Goal: Task Accomplishment & Management: Manage account settings

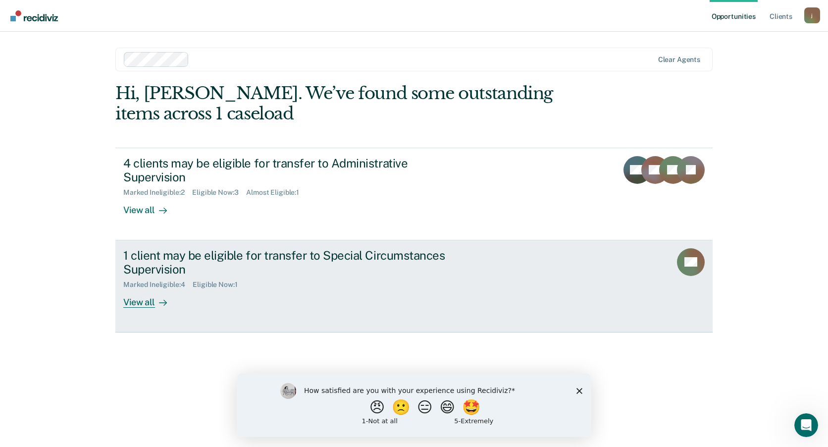
click at [147, 289] on div "View all" at bounding box center [150, 298] width 55 height 19
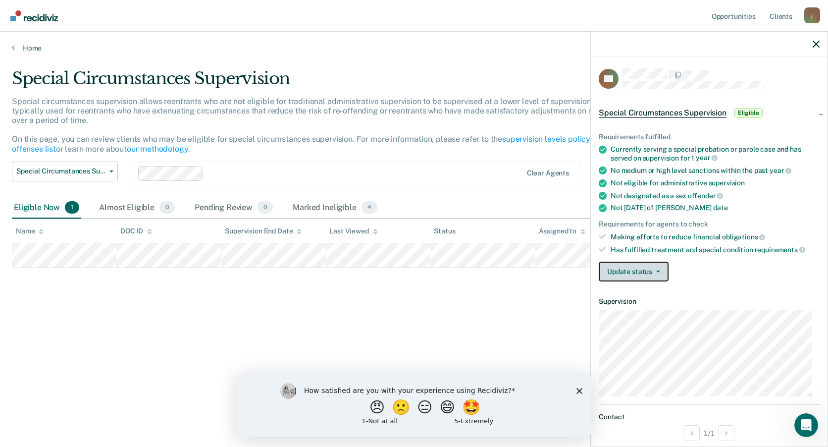
click at [646, 278] on button "Update status" at bounding box center [634, 271] width 70 height 20
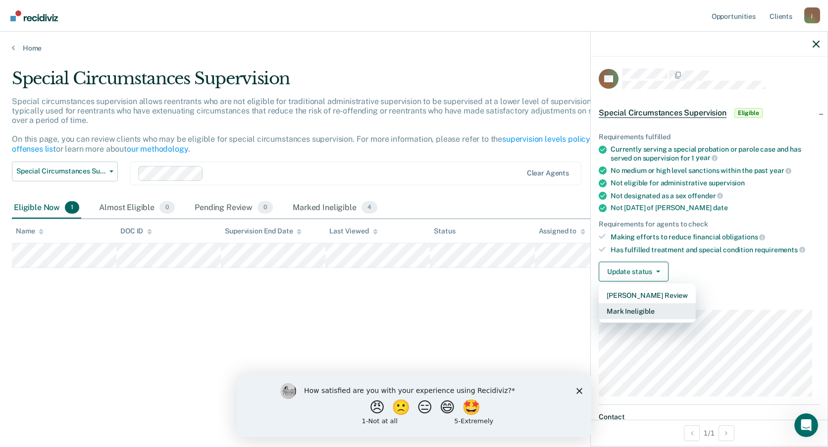
click at [634, 315] on button "Mark Ineligible" at bounding box center [647, 311] width 97 height 16
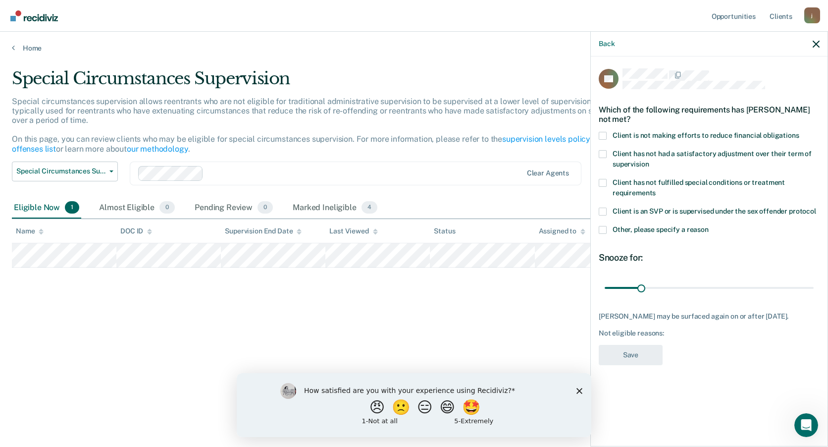
click at [611, 140] on label "Client is not making efforts to reduce financial obligations" at bounding box center [709, 137] width 221 height 10
click at [799, 132] on input "Client is not making efforts to reduce financial obligations" at bounding box center [799, 132] width 0 height 0
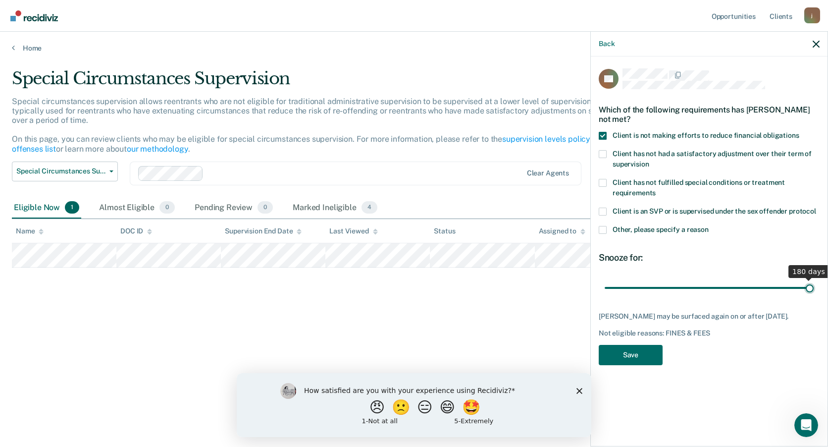
drag, startPoint x: 641, startPoint y: 286, endPoint x: 829, endPoint y: 290, distance: 188.6
type input "180"
click at [813, 290] on input "range" at bounding box center [708, 287] width 209 height 17
click at [600, 231] on span at bounding box center [603, 230] width 8 height 8
click at [708, 226] on input "Other, please specify a reason" at bounding box center [708, 226] width 0 height 0
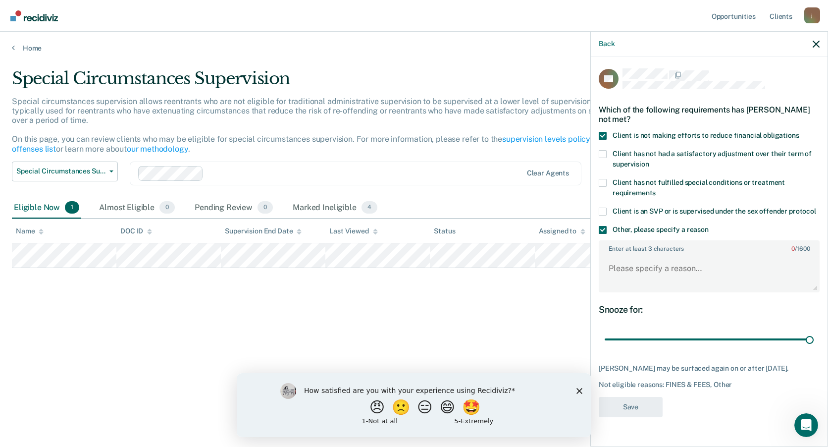
click at [605, 232] on span at bounding box center [603, 230] width 8 height 8
click at [708, 226] on input "Other, please specify a reason" at bounding box center [708, 226] width 0 height 0
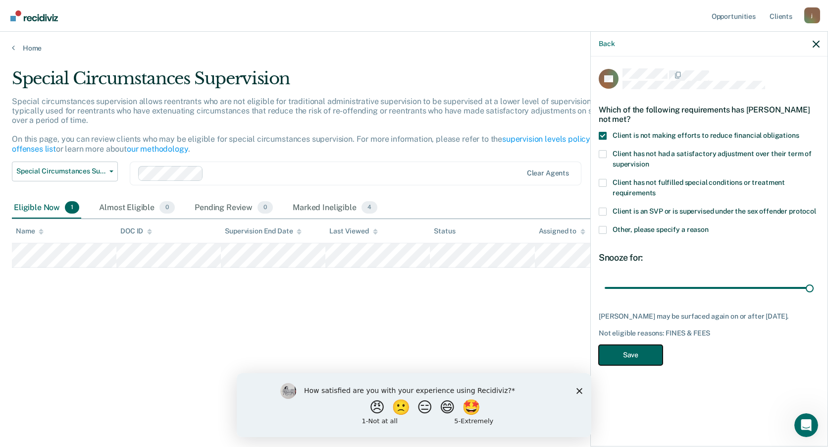
click at [615, 351] on button "Save" at bounding box center [631, 355] width 64 height 20
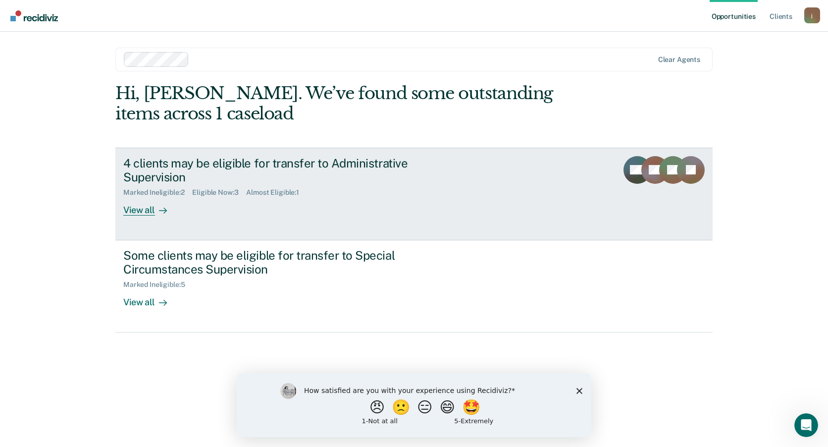
click at [148, 197] on div "View all" at bounding box center [150, 206] width 55 height 19
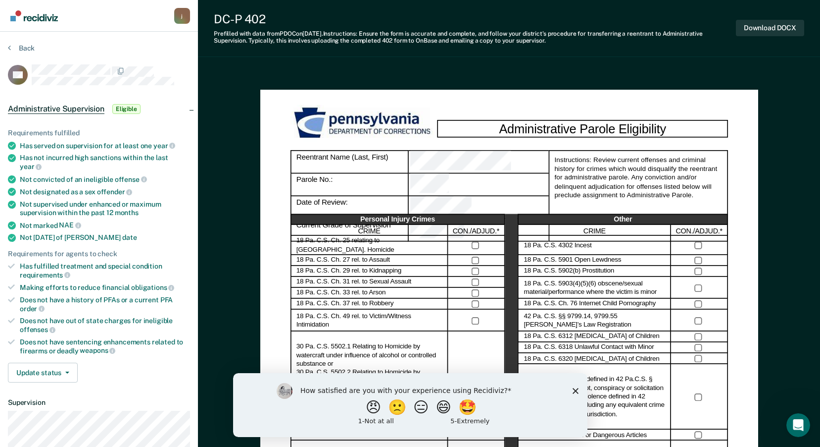
scroll to position [50, 0]
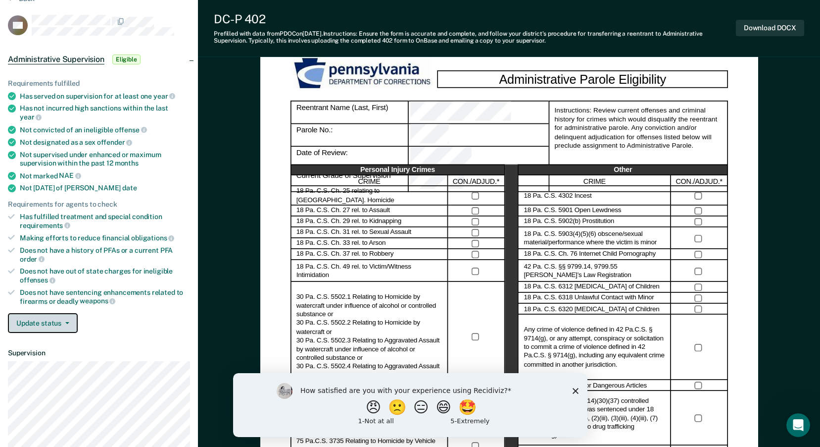
click at [59, 315] on button "Update status" at bounding box center [43, 323] width 70 height 20
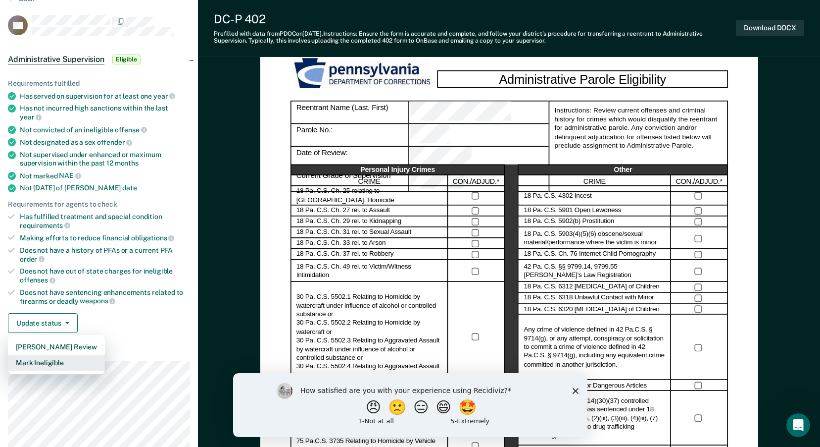
click at [48, 354] on button "Mark Ineligible" at bounding box center [56, 362] width 97 height 16
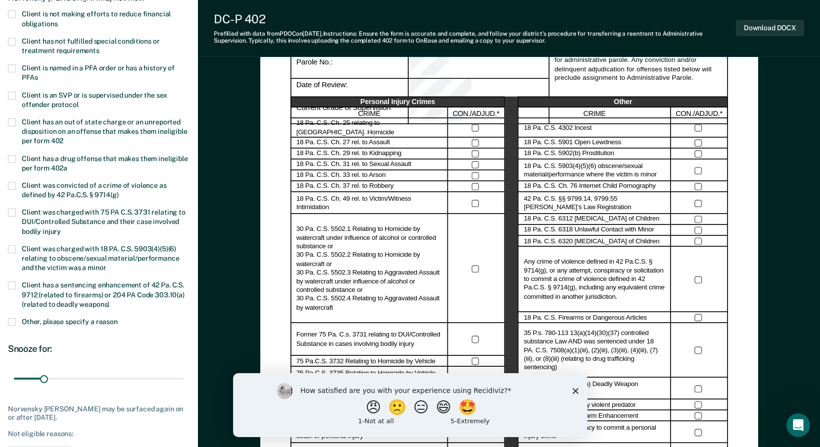
scroll to position [99, 0]
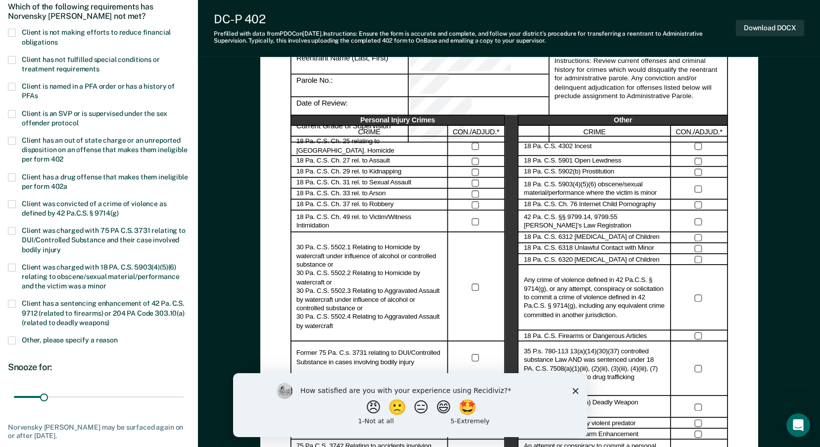
click at [12, 306] on span at bounding box center [12, 304] width 8 height 8
click at [109, 319] on input "Client has a sentencing enhancement of 42 Pa. C.S. 9712 (related to firearms) o…" at bounding box center [109, 319] width 0 height 0
drag, startPoint x: 47, startPoint y: 397, endPoint x: 218, endPoint y: 406, distance: 171.5
type input "180"
click at [184, 405] on input "range" at bounding box center [99, 396] width 170 height 17
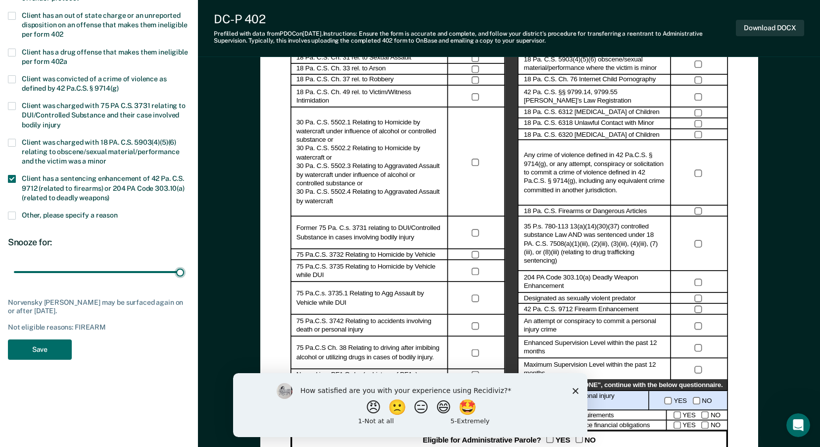
scroll to position [248, 0]
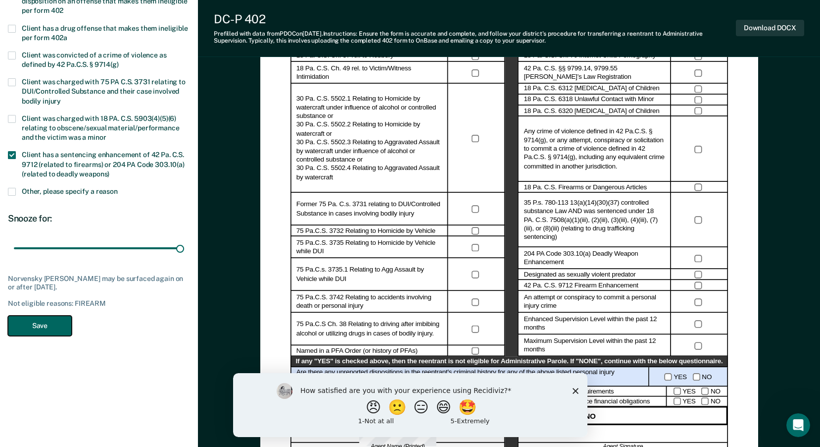
click at [46, 324] on button "Save" at bounding box center [40, 325] width 64 height 20
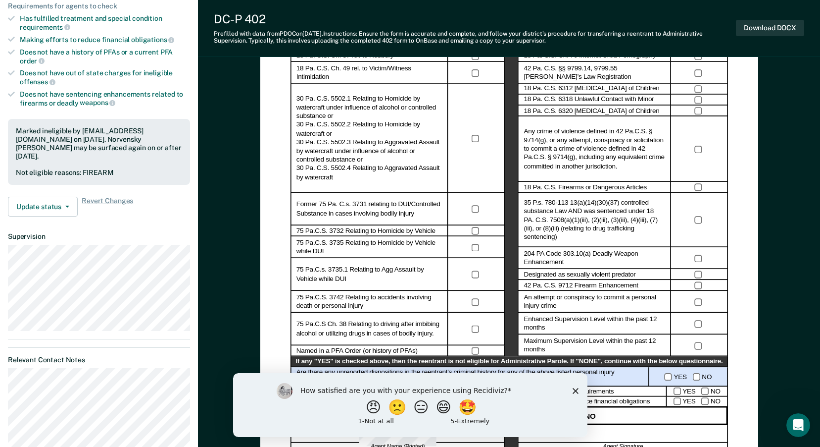
click at [574, 391] on polygon "Close survey" at bounding box center [575, 390] width 6 height 6
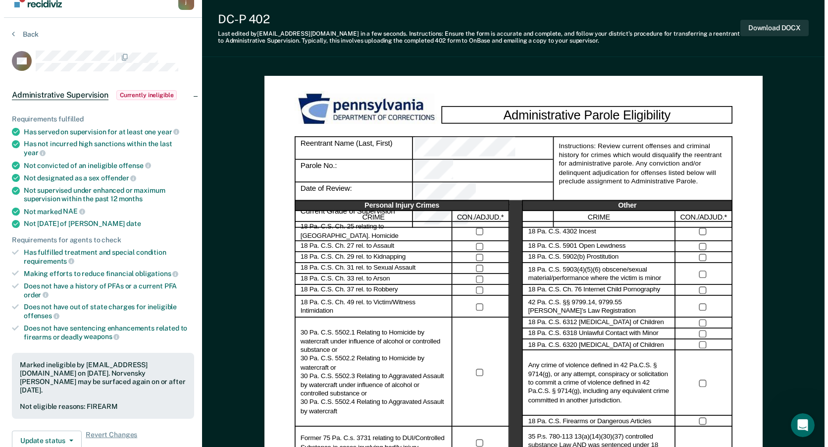
scroll to position [0, 0]
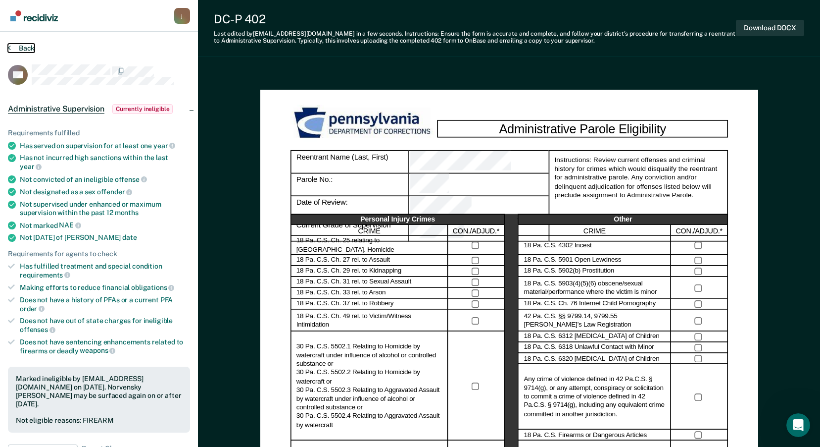
click at [16, 50] on button "Back" at bounding box center [21, 48] width 27 height 9
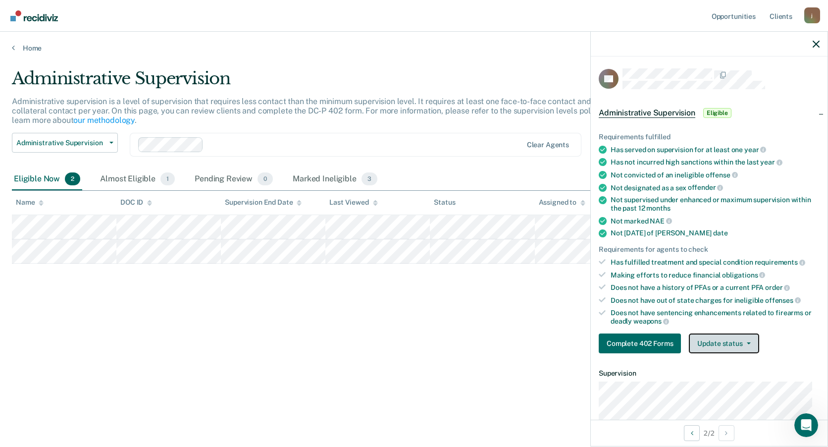
click at [741, 341] on button "Update status" at bounding box center [724, 343] width 70 height 20
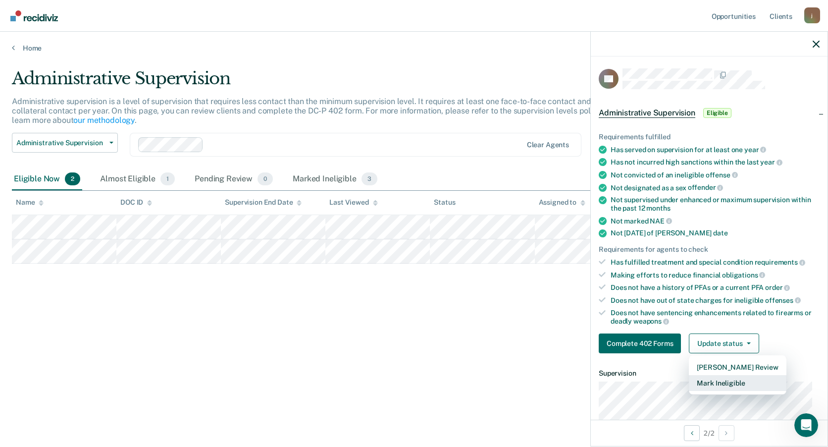
click at [725, 380] on button "Mark Ineligible" at bounding box center [737, 383] width 97 height 16
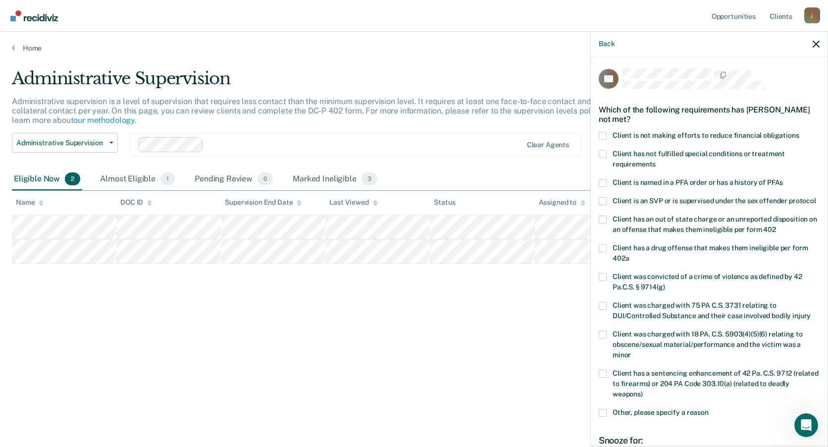
click at [602, 134] on span at bounding box center [603, 136] width 8 height 8
click at [799, 132] on input "Client is not making efforts to reduce financial obligations" at bounding box center [799, 132] width 0 height 0
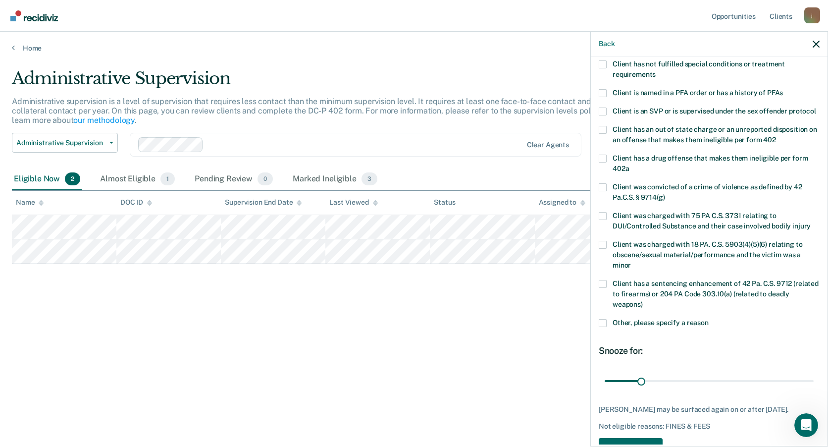
scroll to position [139, 0]
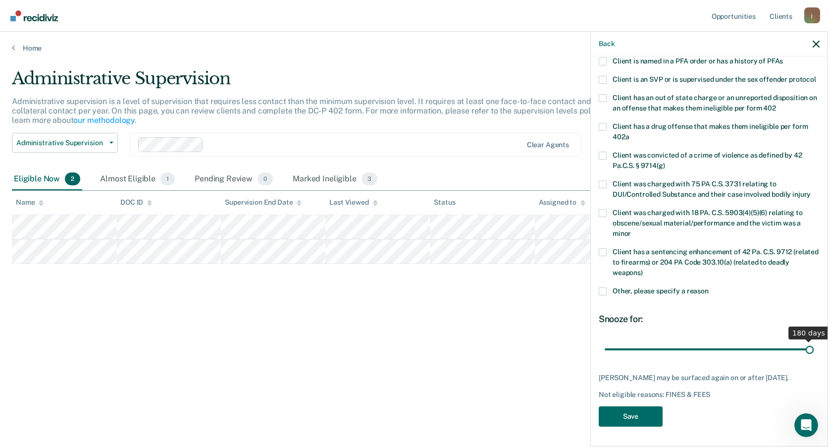
drag, startPoint x: 638, startPoint y: 342, endPoint x: 829, endPoint y: 371, distance: 193.7
type input "180"
click at [813, 357] on input "range" at bounding box center [708, 348] width 209 height 17
click at [639, 417] on button "Save" at bounding box center [631, 416] width 64 height 20
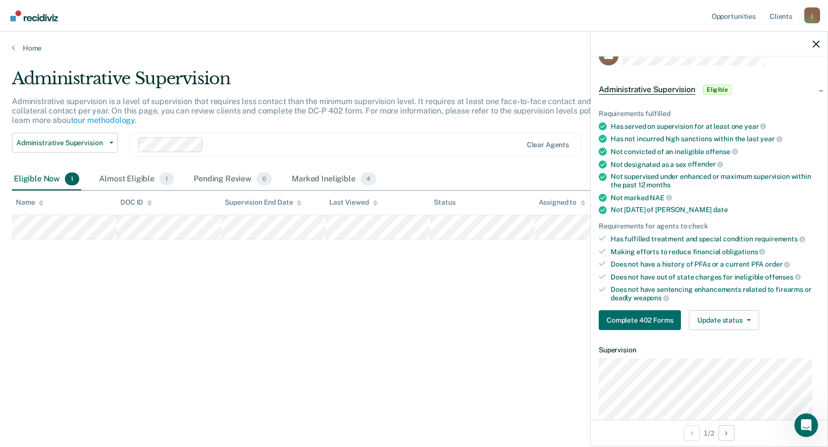
scroll to position [0, 0]
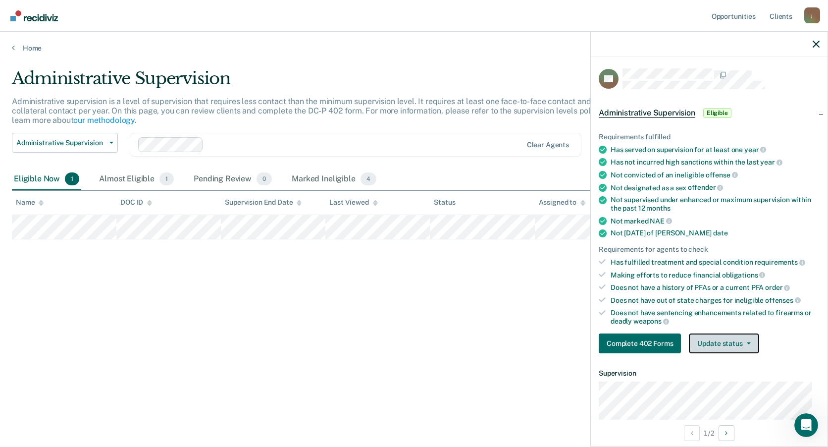
click at [712, 339] on button "Update status" at bounding box center [724, 343] width 70 height 20
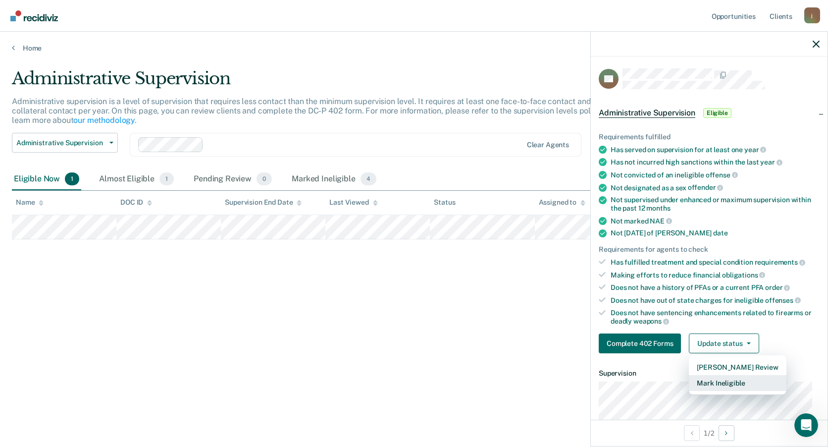
click at [723, 388] on button "Mark Ineligible" at bounding box center [737, 383] width 97 height 16
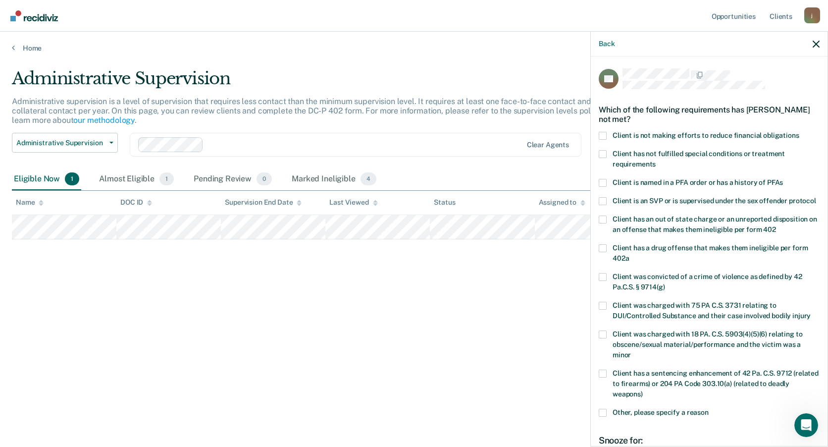
click at [604, 135] on span at bounding box center [603, 136] width 8 height 8
click at [799, 132] on input "Client is not making efforts to reduce financial obligations" at bounding box center [799, 132] width 0 height 0
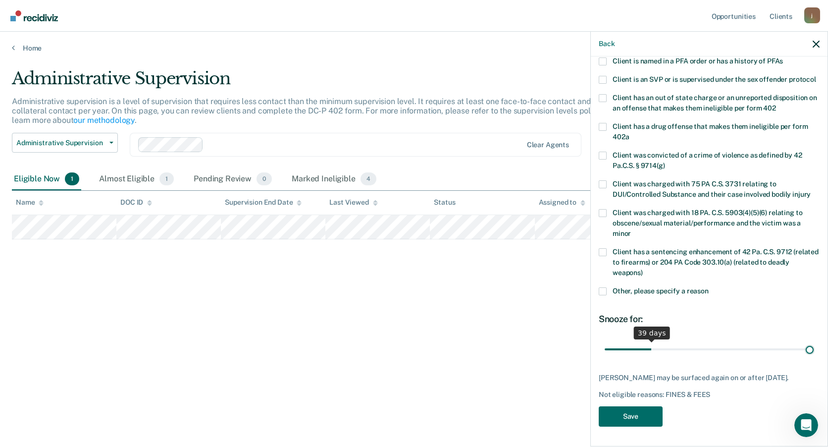
scroll to position [139, 0]
drag, startPoint x: 641, startPoint y: 343, endPoint x: 822, endPoint y: 339, distance: 181.2
type input "180"
click at [813, 340] on input "range" at bounding box center [708, 348] width 209 height 17
click at [654, 414] on button "Save" at bounding box center [631, 416] width 64 height 20
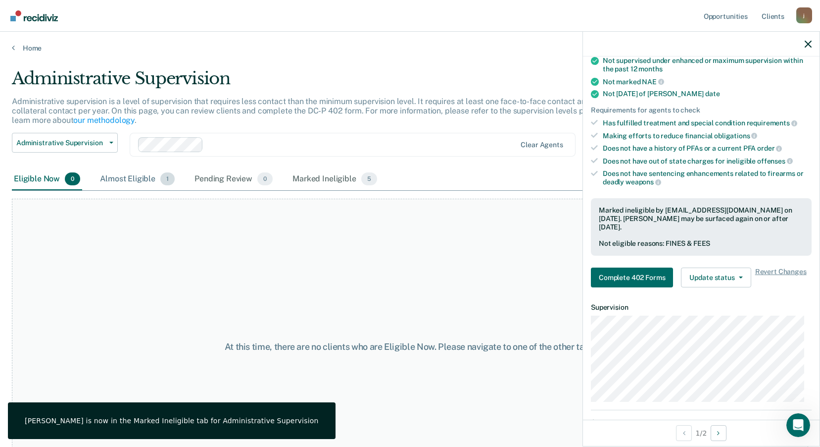
click at [138, 181] on div "Almost Eligible 1" at bounding box center [137, 179] width 79 height 22
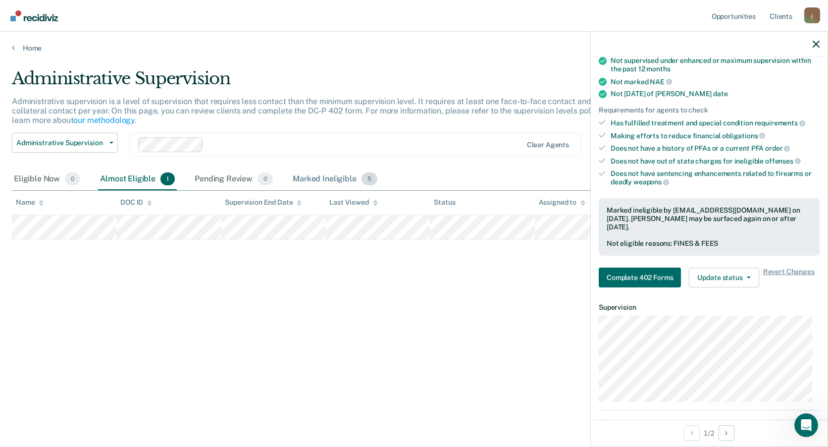
click at [337, 185] on div "Marked Ineligible 5" at bounding box center [335, 179] width 89 height 22
